Goal: Task Accomplishment & Management: Use online tool/utility

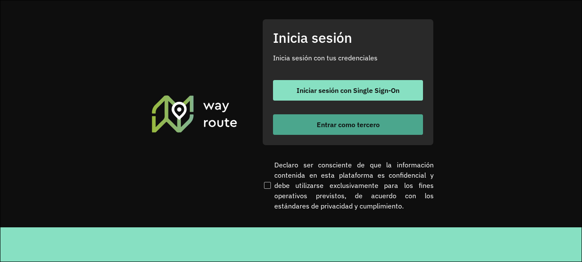
click at [357, 122] on font "Entrar como tercero" at bounding box center [347, 124] width 63 height 9
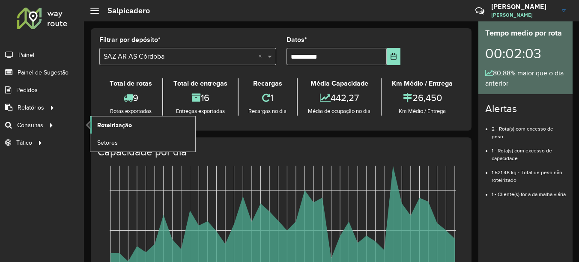
click at [116, 125] on span "Roteirização" at bounding box center [114, 125] width 35 height 9
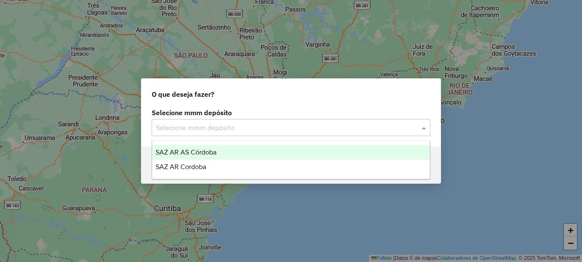
click at [192, 125] on input "text" at bounding box center [282, 128] width 253 height 10
click at [204, 152] on span "SAZ AR AS Córdoba" at bounding box center [185, 152] width 61 height 7
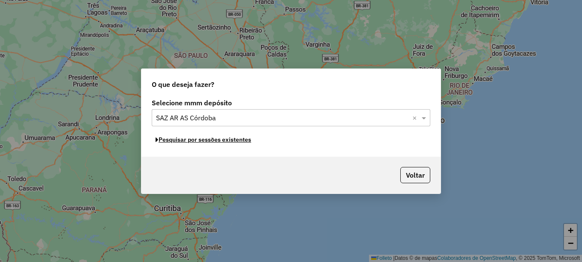
click at [229, 143] on font "Pesquisar por sessões existentes" at bounding box center [204, 140] width 92 height 8
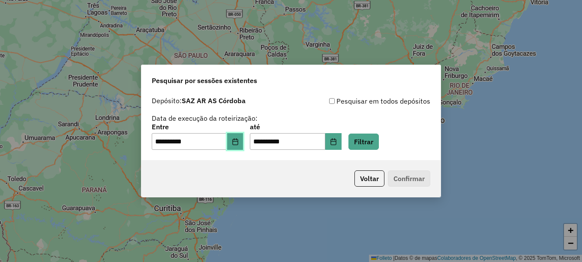
click at [238, 141] on icon "Elija la fecha" at bounding box center [235, 141] width 6 height 7
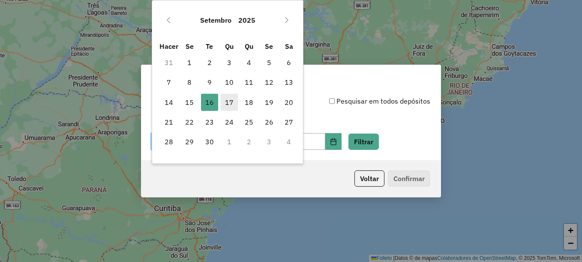
click at [228, 104] on font "17" at bounding box center [229, 102] width 9 height 10
type input "**********"
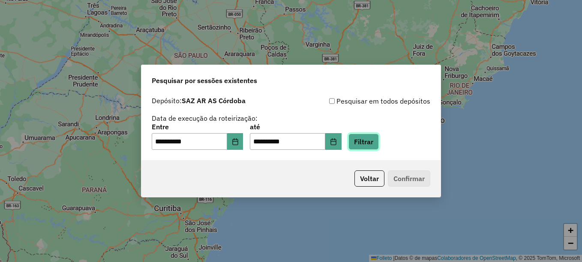
click at [379, 141] on button "Filtrar" at bounding box center [363, 142] width 30 height 16
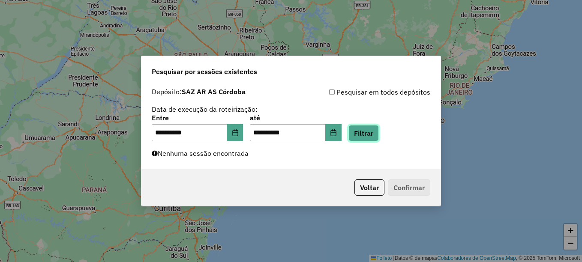
click at [379, 137] on button "Filtrar" at bounding box center [363, 133] width 30 height 16
click at [379, 136] on button "Filtrar" at bounding box center [363, 133] width 30 height 16
click at [368, 136] on button "Filtrar" at bounding box center [363, 133] width 30 height 16
click at [387, 125] on div "**********" at bounding box center [291, 128] width 278 height 27
click at [379, 131] on button "Filtrar" at bounding box center [363, 133] width 30 height 16
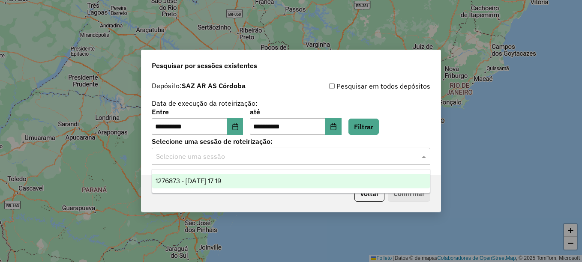
click at [264, 154] on input "text" at bounding box center [282, 157] width 253 height 10
click at [221, 179] on span "1276873 - 17/09/2025 17:19" at bounding box center [188, 180] width 66 height 7
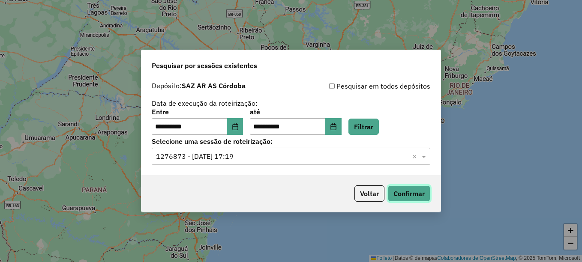
click at [411, 194] on button "Confirmar" at bounding box center [409, 193] width 42 height 16
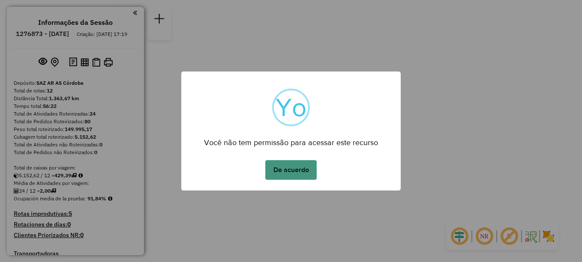
click at [300, 173] on button "De acuerdo" at bounding box center [290, 170] width 51 height 20
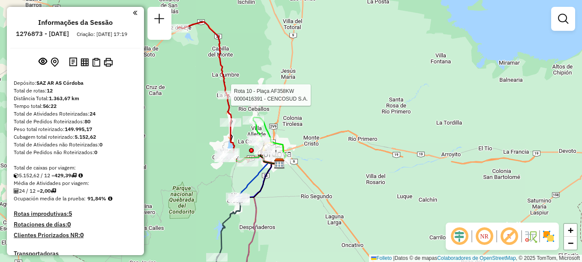
select select "**********"
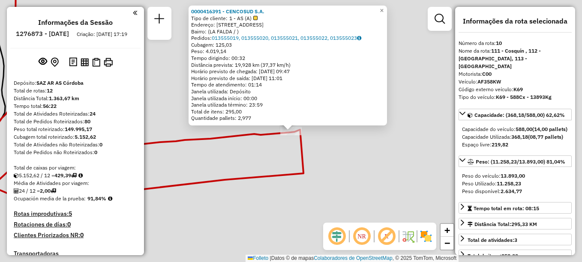
scroll to position [593, 0]
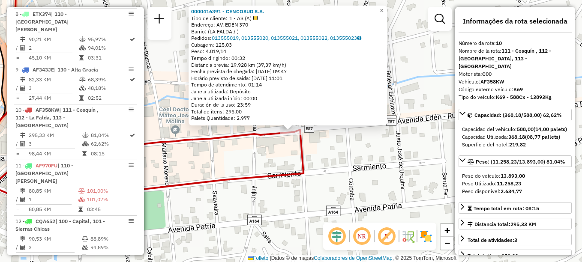
click at [383, 8] on span "×" at bounding box center [381, 10] width 4 height 7
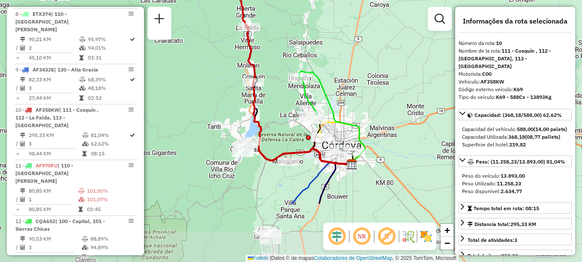
drag, startPoint x: 266, startPoint y: 165, endPoint x: 267, endPoint y: 69, distance: 95.5
click at [270, 80] on div "Janela de atendimento Grade de atendimento Capacidade Transportadoras Veículos …" at bounding box center [291, 131] width 582 height 262
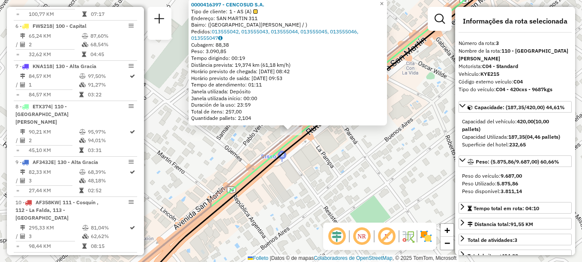
scroll to position [385, 0]
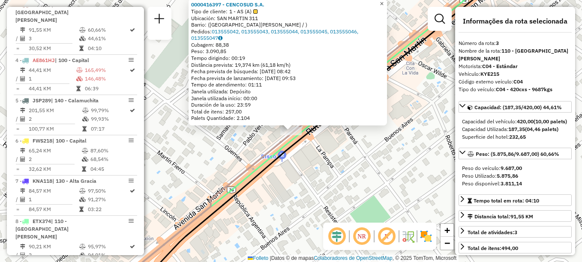
drag, startPoint x: 388, startPoint y: 2, endPoint x: 370, endPoint y: 30, distance: 33.4
click at [383, 2] on span "×" at bounding box center [381, 3] width 4 height 7
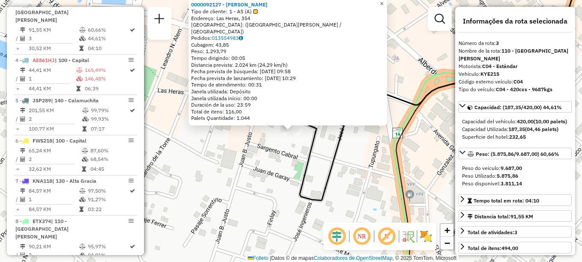
click at [383, 7] on span "×" at bounding box center [381, 3] width 4 height 7
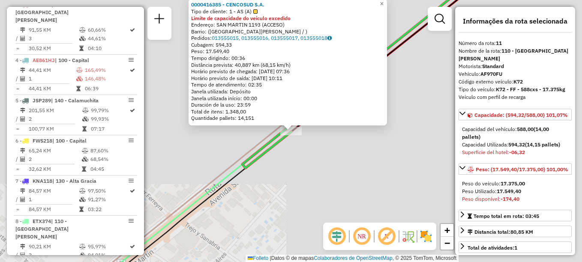
scroll to position [593, 0]
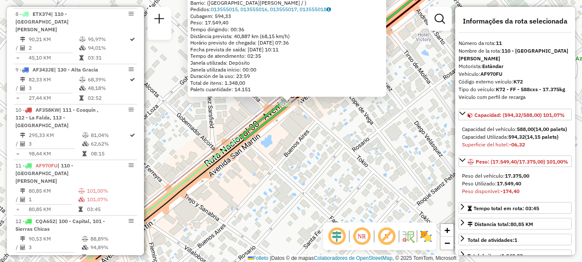
drag, startPoint x: 319, startPoint y: 165, endPoint x: 319, endPoint y: 129, distance: 36.0
click at [319, 130] on div "0000416385 - CENCOSUD S.A. Tipo de cliente: 1 - AS (A) Limite de capacidade do …" at bounding box center [291, 131] width 582 height 262
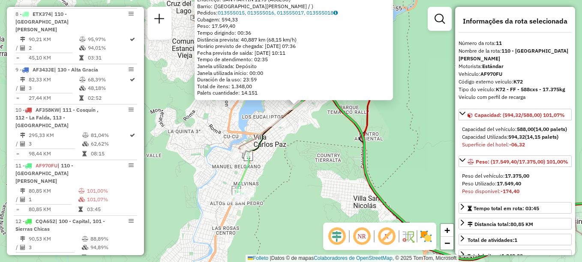
drag, startPoint x: 316, startPoint y: 158, endPoint x: 289, endPoint y: 125, distance: 42.9
click at [289, 125] on div "0000416385 - CENCOSUD S.A. Tipo de cliente: 1 - AS (A) Limite de capacidade do …" at bounding box center [291, 131] width 582 height 262
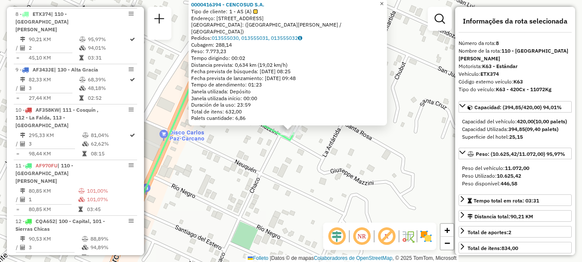
click at [383, 7] on span "×" at bounding box center [381, 3] width 4 height 7
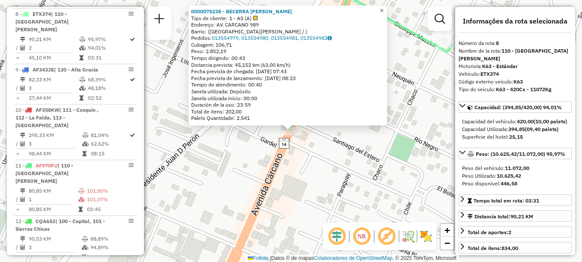
click at [387, 7] on link "×" at bounding box center [381, 11] width 10 height 10
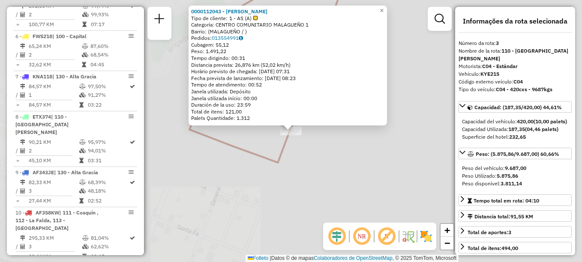
scroll to position [385, 0]
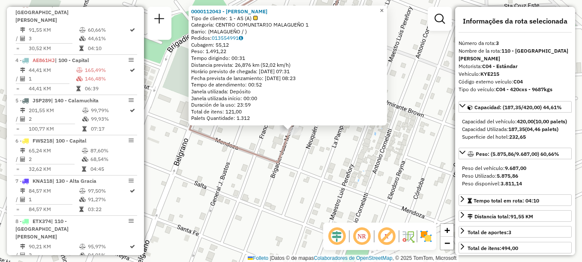
click at [383, 7] on span "×" at bounding box center [381, 10] width 4 height 7
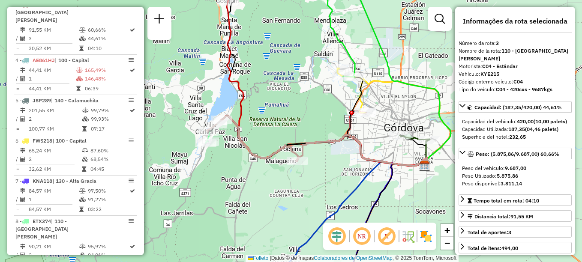
drag, startPoint x: 216, startPoint y: 172, endPoint x: 263, endPoint y: 174, distance: 47.1
click at [263, 174] on div "Janela de atendimento Grade de atendimento Capacidade Transportadoras Veículos …" at bounding box center [291, 131] width 582 height 262
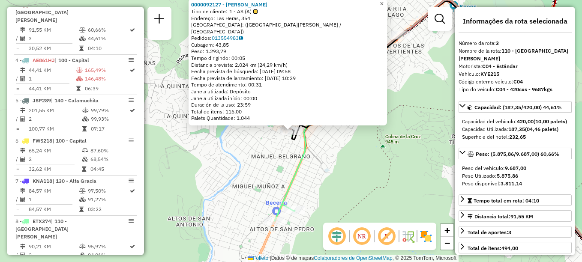
click at [383, 4] on span "×" at bounding box center [381, 3] width 4 height 7
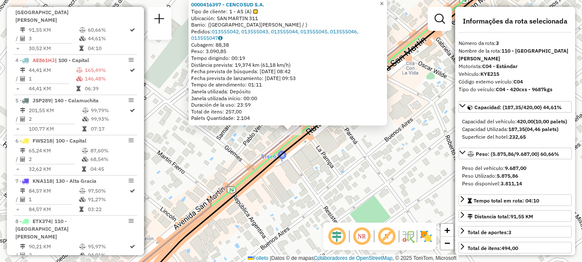
click at [383, 4] on span "×" at bounding box center [381, 3] width 4 height 7
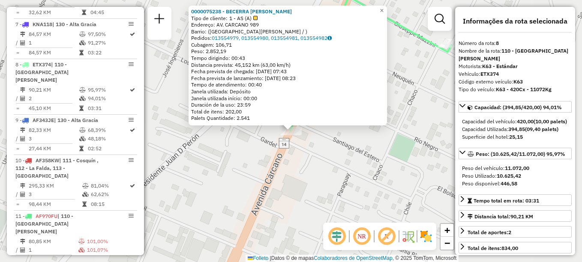
scroll to position [593, 0]
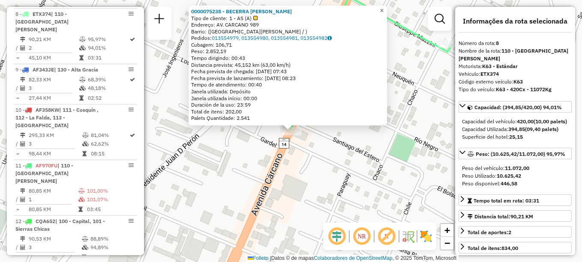
click at [383, 7] on span "×" at bounding box center [381, 10] width 4 height 7
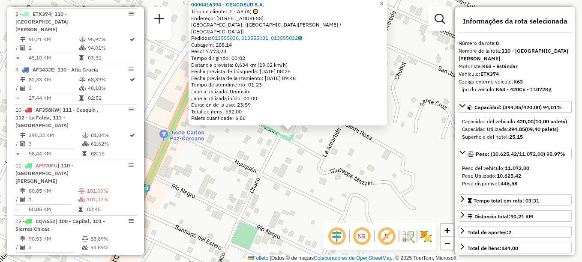
click at [383, 7] on span "×" at bounding box center [381, 3] width 4 height 7
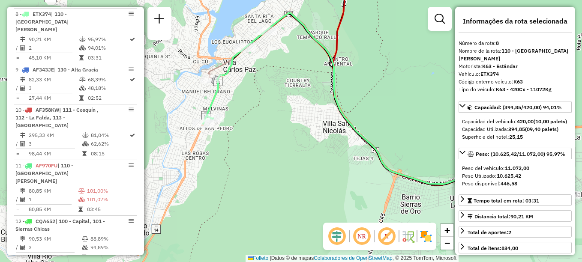
drag, startPoint x: 290, startPoint y: 188, endPoint x: 221, endPoint y: 155, distance: 76.4
click at [221, 155] on div "Janela de atendimento Grade de atendimento Capacidade Transportadoras Veículos …" at bounding box center [291, 131] width 582 height 262
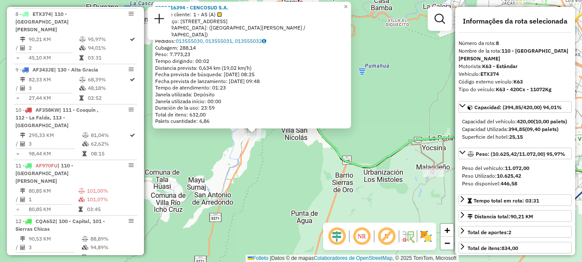
drag, startPoint x: 262, startPoint y: 215, endPoint x: 277, endPoint y: 171, distance: 46.2
click at [277, 171] on div "0000416394 - CENCOSUD S.A. Tipo de cliente: 1 - AS (A) Endereço: Calle Chaco, 7…" at bounding box center [291, 131] width 582 height 262
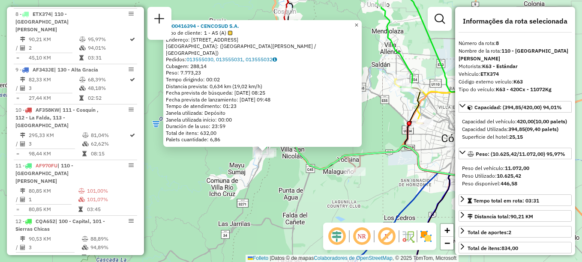
click at [358, 29] on span "×" at bounding box center [356, 24] width 4 height 7
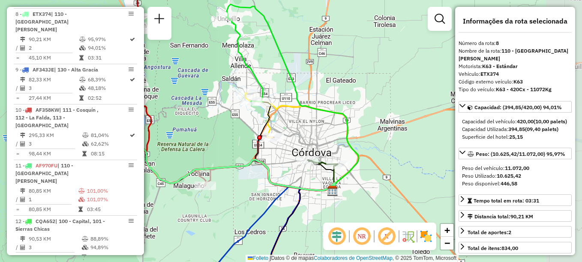
drag, startPoint x: 277, startPoint y: 147, endPoint x: 173, endPoint y: 152, distance: 104.6
click at [173, 152] on div "Janela de atendimento Grade de atendimento Capacidade Transportadoras Veículos …" at bounding box center [291, 131] width 582 height 262
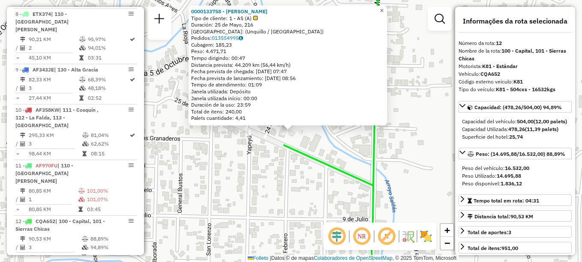
click at [383, 8] on span "×" at bounding box center [381, 10] width 4 height 7
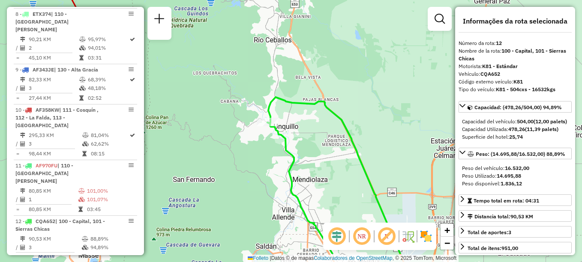
drag, startPoint x: 294, startPoint y: 188, endPoint x: 289, endPoint y: 30, distance: 157.7
click at [289, 122] on icon at bounding box center [299, 187] width 65 height 131
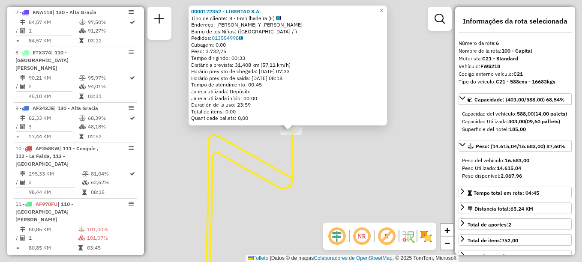
scroll to position [514, 0]
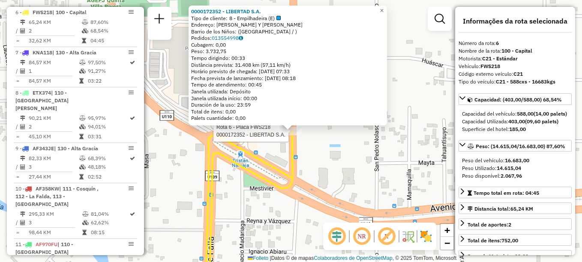
click at [315, 205] on div "Rota 6 - Placa FWS218 0000172352 - LIBERTAD S.A. 0000172352 - LIBERTAD S.A. Tip…" at bounding box center [291, 131] width 582 height 262
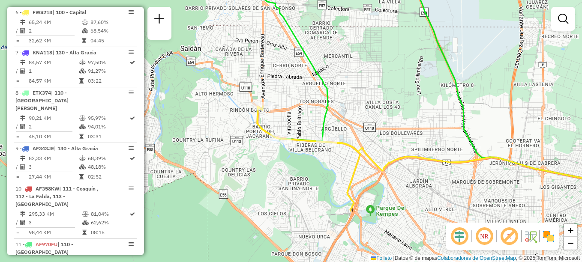
drag, startPoint x: 364, startPoint y: 217, endPoint x: 331, endPoint y: 122, distance: 100.9
click at [331, 122] on icon at bounding box center [308, 158] width 103 height 105
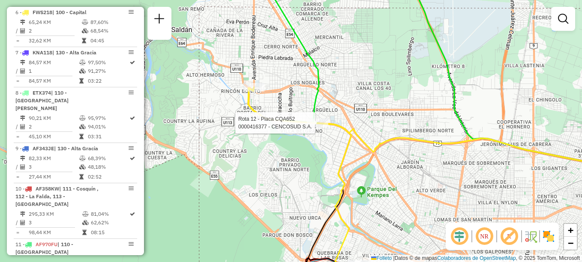
select select "**********"
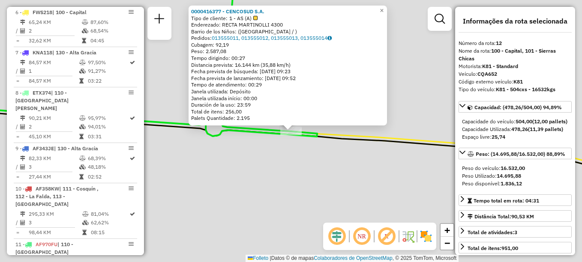
scroll to position [593, 0]
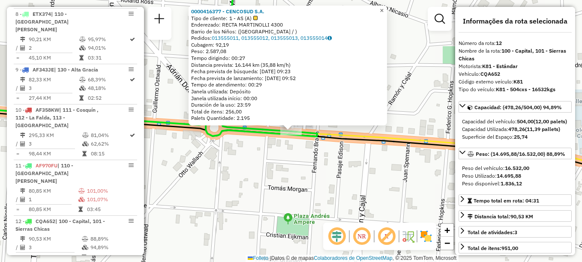
click at [383, 10] on span "×" at bounding box center [381, 10] width 4 height 7
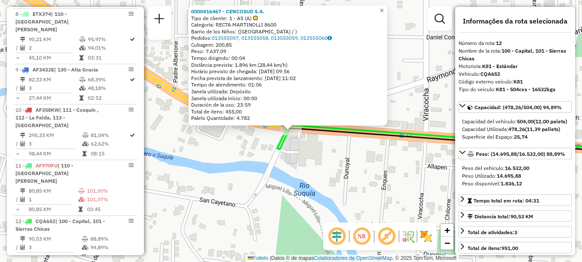
click at [383, 9] on span "×" at bounding box center [381, 10] width 4 height 7
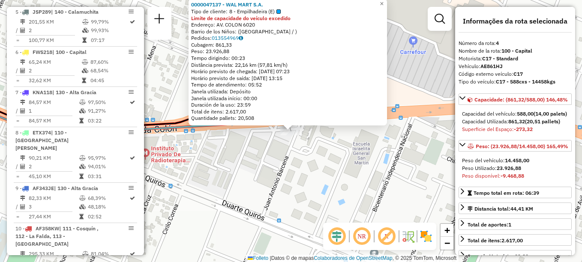
scroll to position [433, 0]
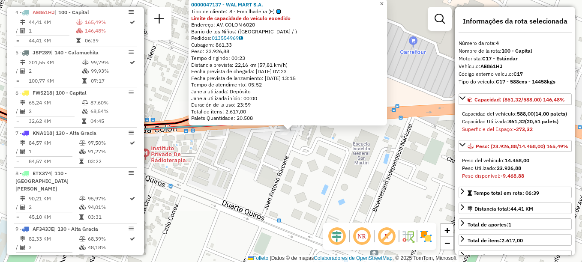
click at [383, 3] on span "×" at bounding box center [381, 3] width 4 height 7
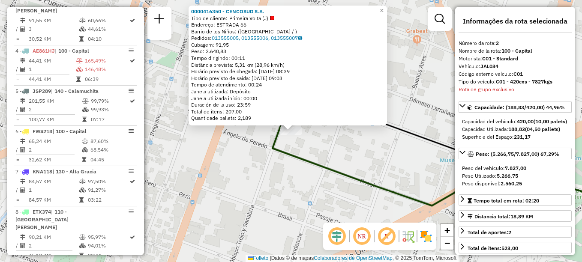
scroll to position [345, 0]
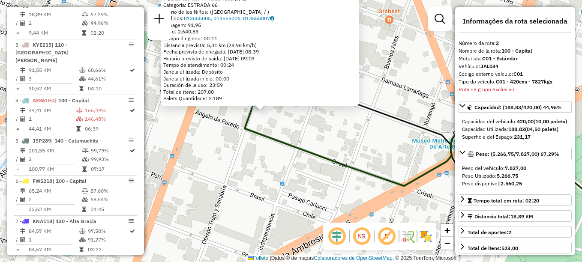
drag, startPoint x: 306, startPoint y: 166, endPoint x: 273, endPoint y: 139, distance: 42.3
click at [275, 141] on icon at bounding box center [428, 158] width 367 height 103
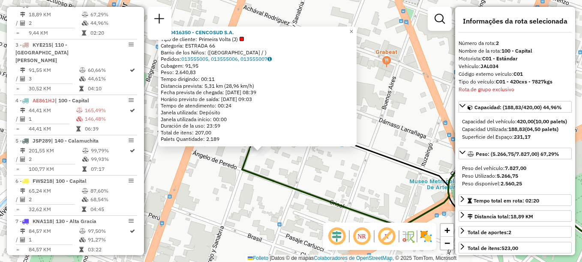
drag, startPoint x: 270, startPoint y: 178, endPoint x: 273, endPoint y: 199, distance: 20.8
click at [274, 204] on div "0000416350 - CENCOSUD S.A. Tipo de cliente: Primeira Volta (J) Categoría: ESTRA…" at bounding box center [291, 131] width 582 height 262
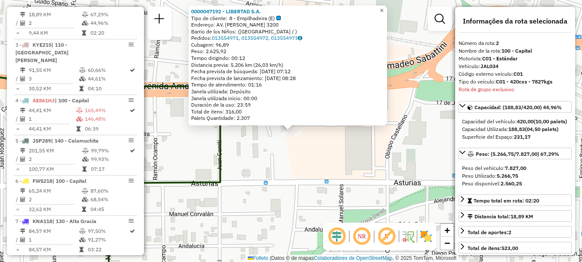
click at [383, 7] on span "×" at bounding box center [381, 10] width 4 height 7
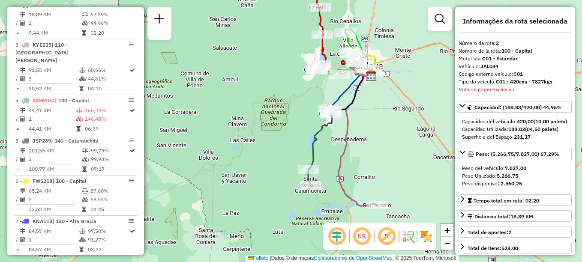
drag, startPoint x: 346, startPoint y: 176, endPoint x: 358, endPoint y: 92, distance: 85.2
click at [358, 92] on icon at bounding box center [351, 93] width 41 height 36
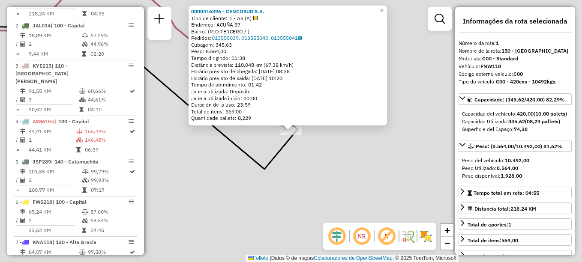
scroll to position [305, 0]
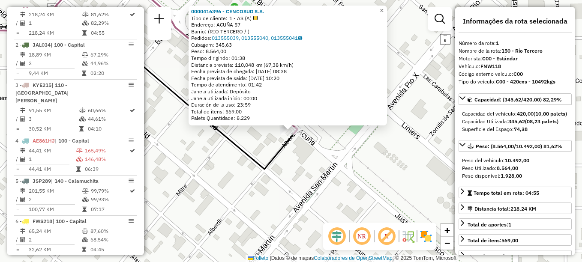
click at [383, 7] on span "×" at bounding box center [381, 10] width 4 height 7
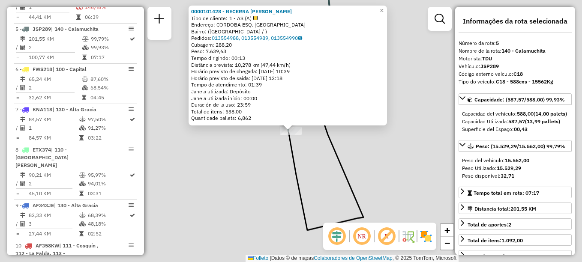
scroll to position [474, 0]
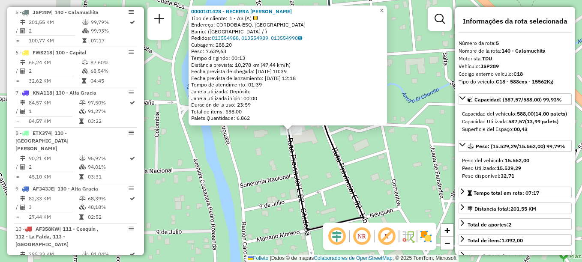
click at [383, 7] on span "×" at bounding box center [381, 10] width 4 height 7
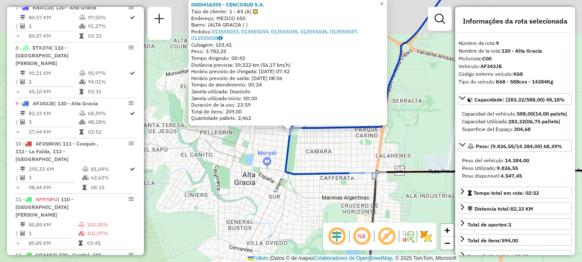
scroll to position [593, 0]
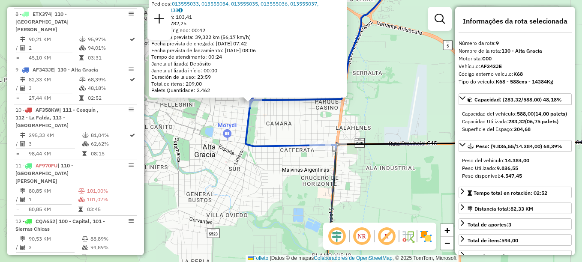
drag, startPoint x: 373, startPoint y: 143, endPoint x: 330, endPoint y: 114, distance: 51.2
click at [331, 114] on div "0000416395 - CENCOSUD S.A. Tipo de cliente: 1 - AS (A) Tamaño: MEJICO 650 Barri…" at bounding box center [291, 131] width 582 height 262
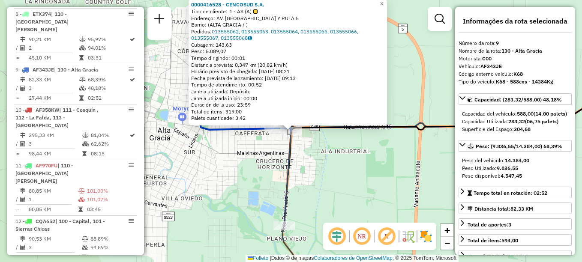
drag, startPoint x: 326, startPoint y: 164, endPoint x: 306, endPoint y: 110, distance: 57.6
click at [306, 110] on div "0000416528 - CENCOSUD S.A. Tipo de cliente: 1 - AS (A) Endereço: AV. LIBERTADOR…" at bounding box center [291, 131] width 582 height 262
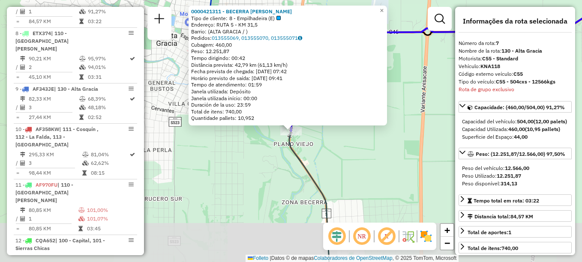
scroll to position [554, 0]
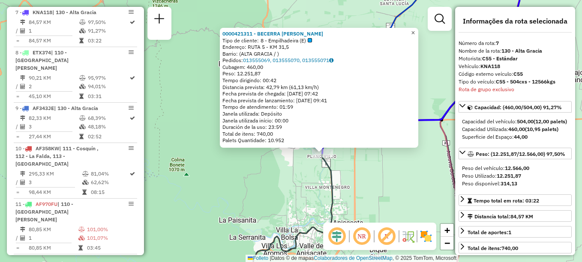
drag, startPoint x: 418, startPoint y: 30, endPoint x: 395, endPoint y: 66, distance: 42.8
click at [415, 30] on span "×" at bounding box center [413, 32] width 4 height 7
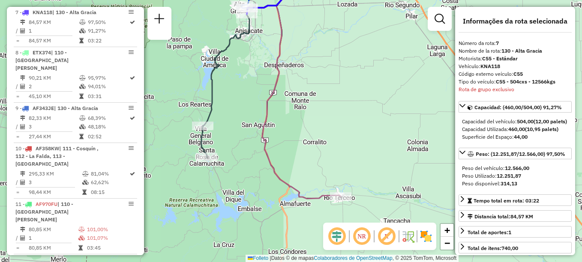
drag, startPoint x: 217, startPoint y: 185, endPoint x: 340, endPoint y: 131, distance: 134.1
click at [340, 131] on div "Janela de atendimento Grade de atendimento Capacidade Transportadoras Veículos …" at bounding box center [291, 131] width 582 height 262
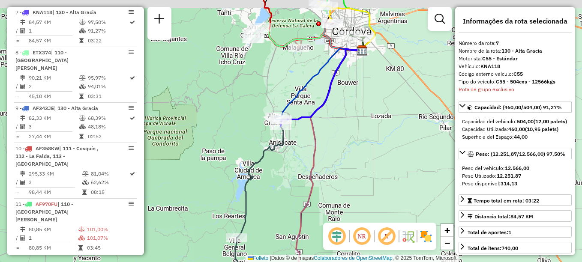
drag, startPoint x: 258, startPoint y: 74, endPoint x: 255, endPoint y: 86, distance: 11.9
click at [255, 86] on div "Janela de atendimento Grade de atendimento Capacidade Transportadoras Veículos …" at bounding box center [291, 131] width 582 height 262
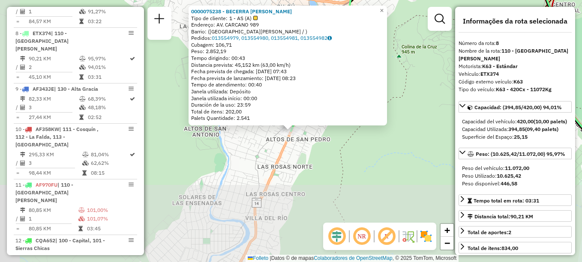
scroll to position [593, 0]
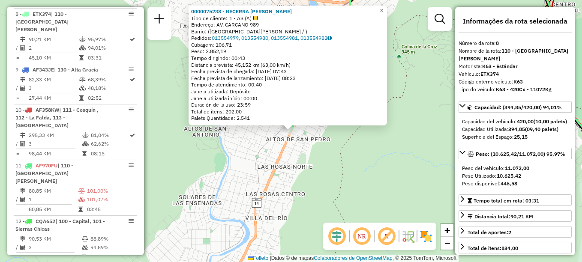
click at [383, 9] on span "×" at bounding box center [381, 10] width 4 height 7
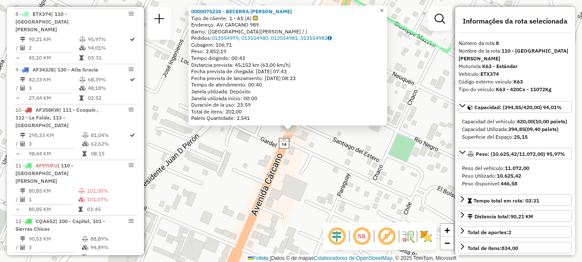
click at [383, 7] on span "×" at bounding box center [381, 10] width 4 height 7
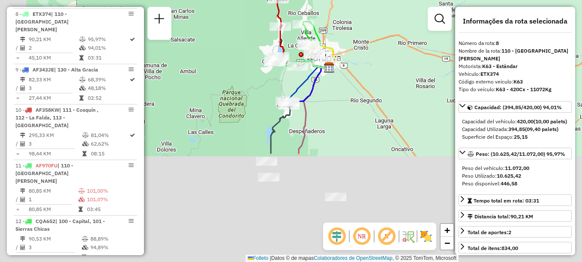
drag, startPoint x: 285, startPoint y: 126, endPoint x: 305, endPoint y: 55, distance: 73.4
click at [305, 55] on div "Rota 3 - Placa KYE215 0000112043 - BLANCH BENJAMIN LUIS Janela de atendimento G…" at bounding box center [291, 131] width 582 height 262
